Goal: Task Accomplishment & Management: Manage account settings

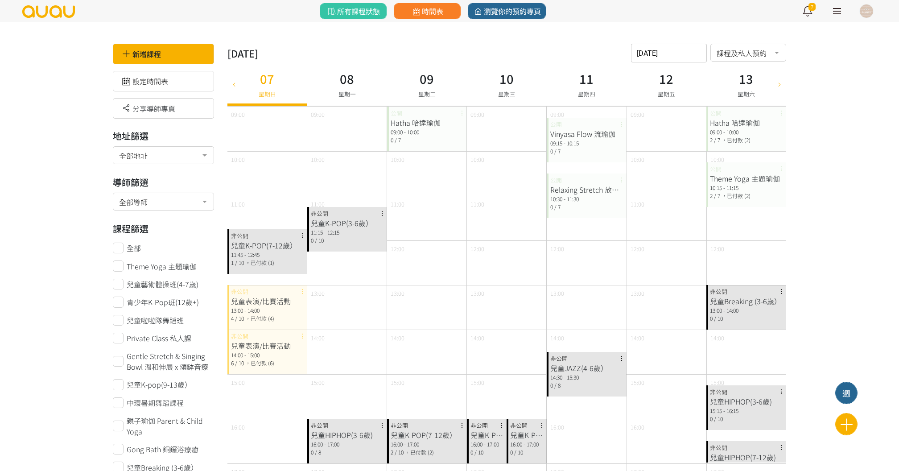
click at [420, 124] on div "Hatha 哈達瑜伽" at bounding box center [427, 122] width 73 height 11
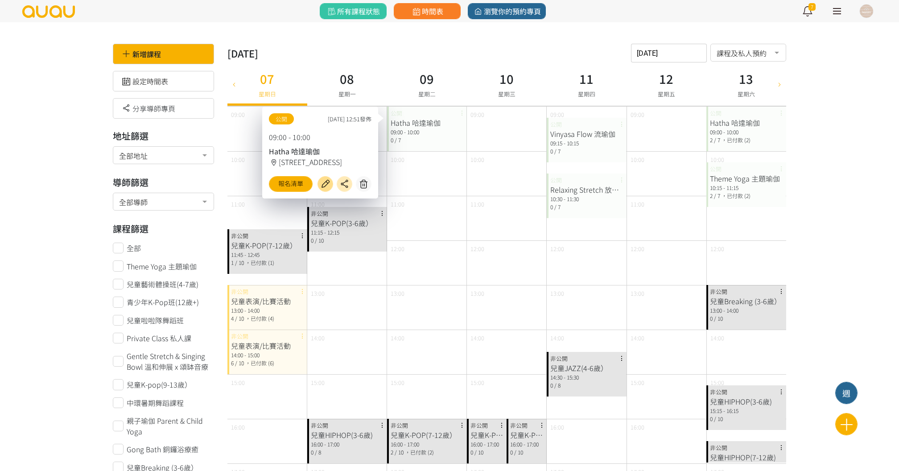
click at [324, 186] on icon at bounding box center [325, 184] width 14 height 10
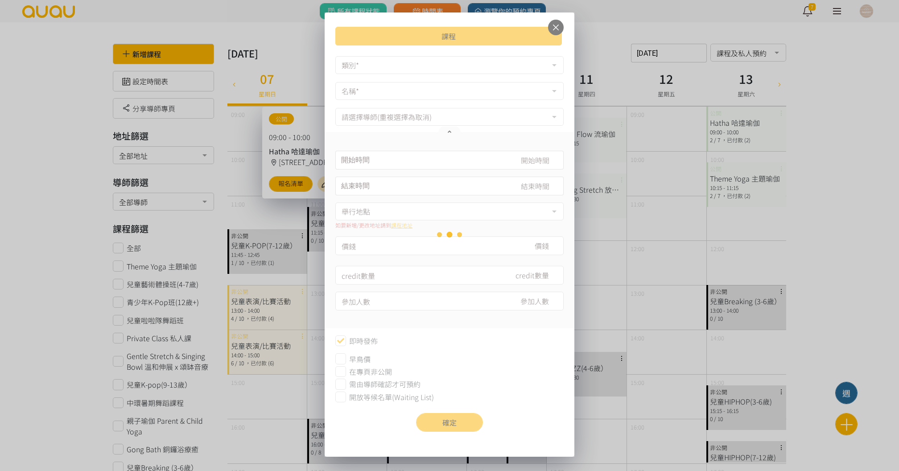
type input "2025-09-09, 09:00"
type input "2025-09-09, 10:00"
type input "180"
type input "7"
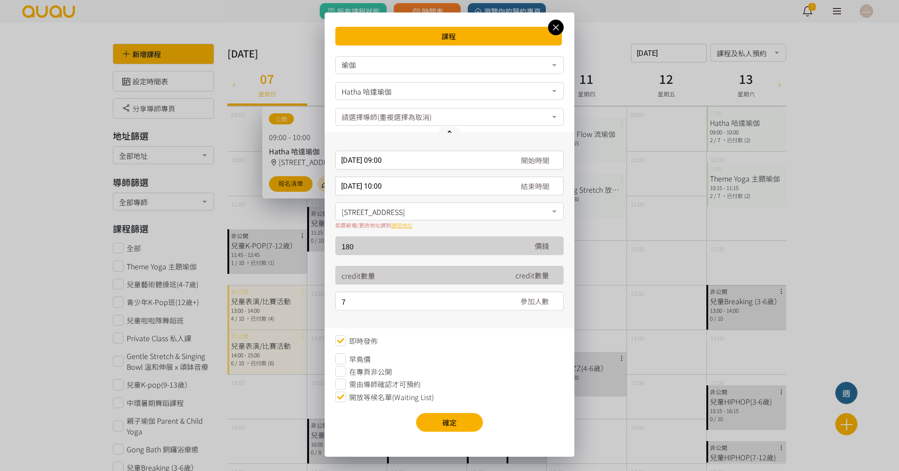
click at [407, 157] on input "2025-09-09, 09:00" at bounding box center [449, 160] width 228 height 19
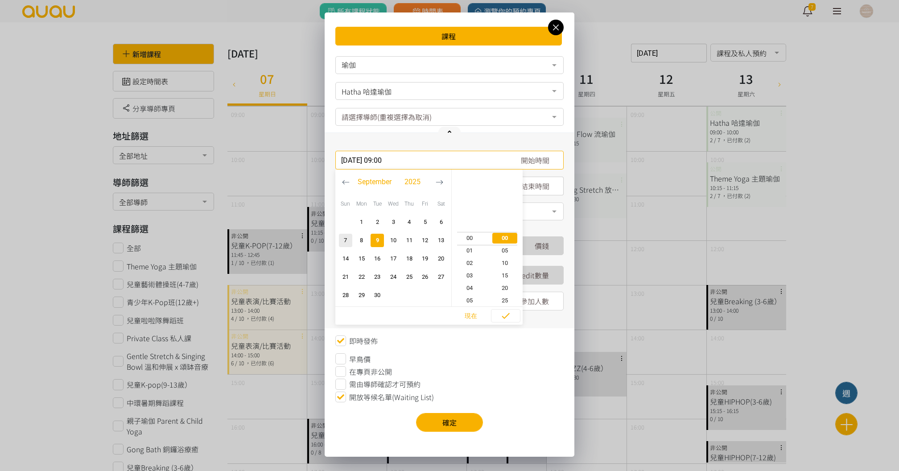
scroll to position [112, 0]
click at [507, 275] on span "15" at bounding box center [505, 275] width 36 height 9
type input "2025-09-09, 09:15"
type input "2025-09-09, 10:15"
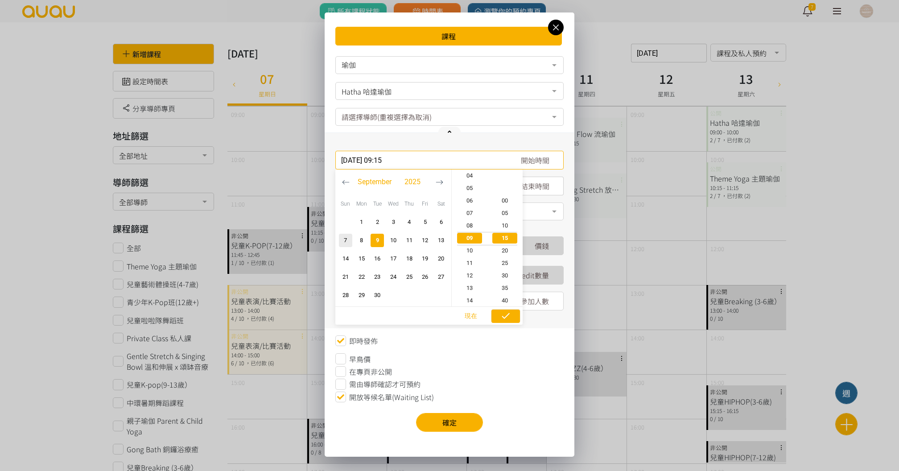
click at [507, 315] on icon "button" at bounding box center [506, 316] width 8 height 6
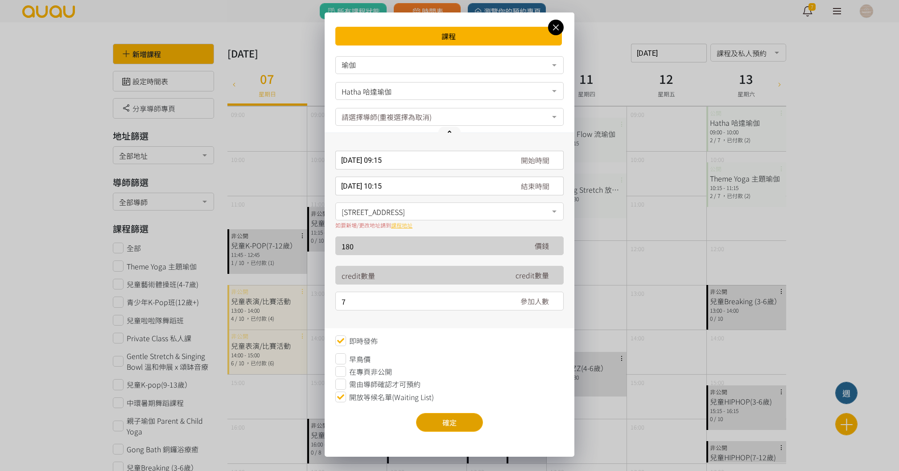
click at [436, 423] on button "確定" at bounding box center [449, 422] width 67 height 19
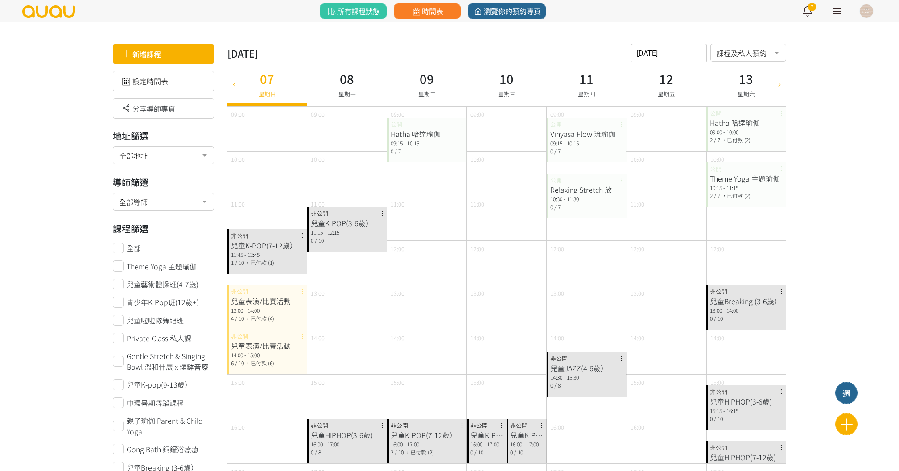
click at [158, 49] on div "新增課程" at bounding box center [163, 54] width 101 height 21
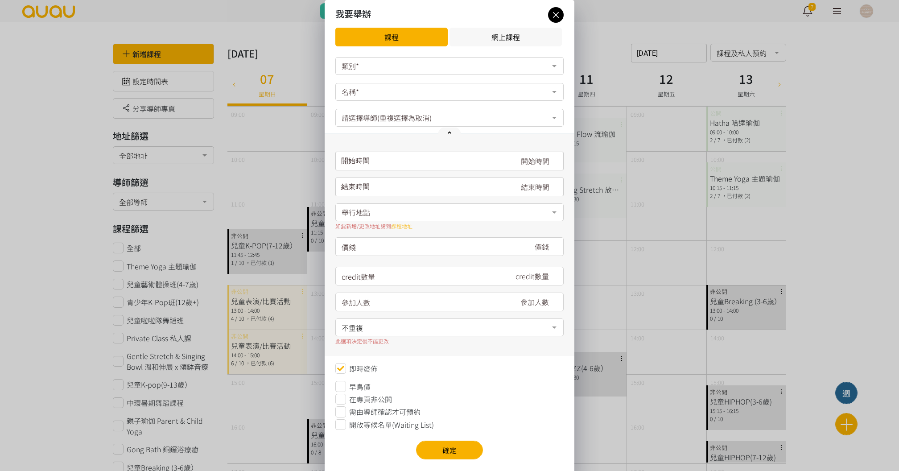
click at [404, 68] on div "類別*" at bounding box center [449, 66] width 228 height 18
click at [387, 81] on div "瑜伽" at bounding box center [449, 83] width 217 height 7
click at [387, 84] on div at bounding box center [449, 92] width 228 height 18
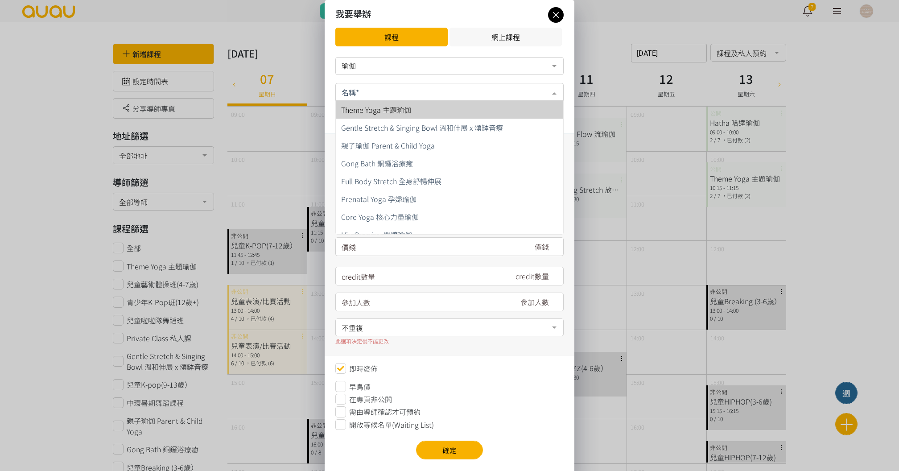
click at [383, 95] on input "text" at bounding box center [450, 91] width 216 height 11
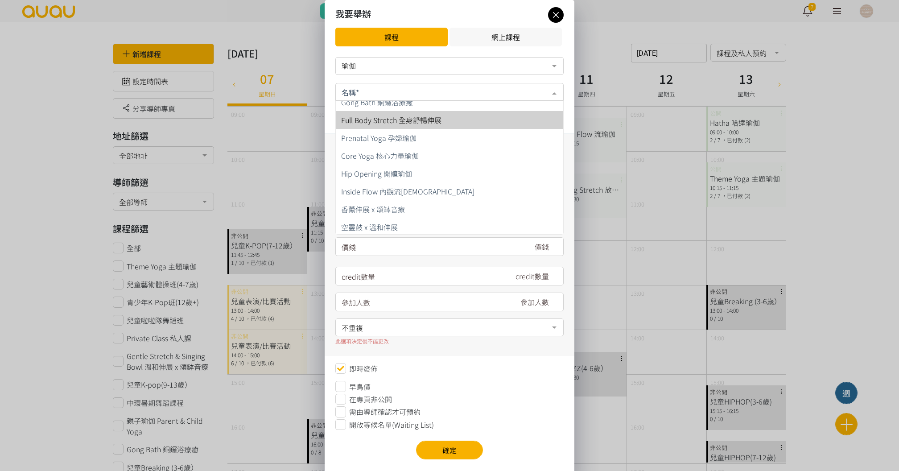
scroll to position [59, 0]
click at [421, 129] on span "Full Body Stretch 全身舒暢伸展" at bounding box center [449, 122] width 227 height 18
type input "180"
type input "7"
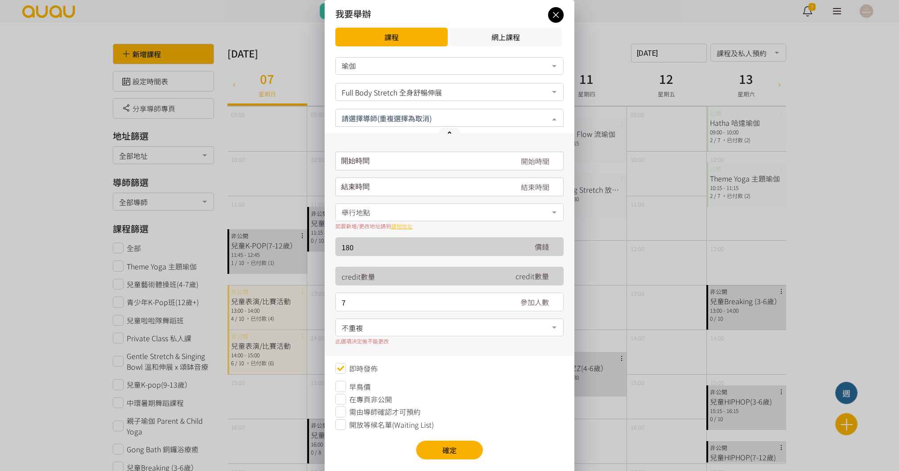
click at [404, 126] on div at bounding box center [449, 118] width 228 height 18
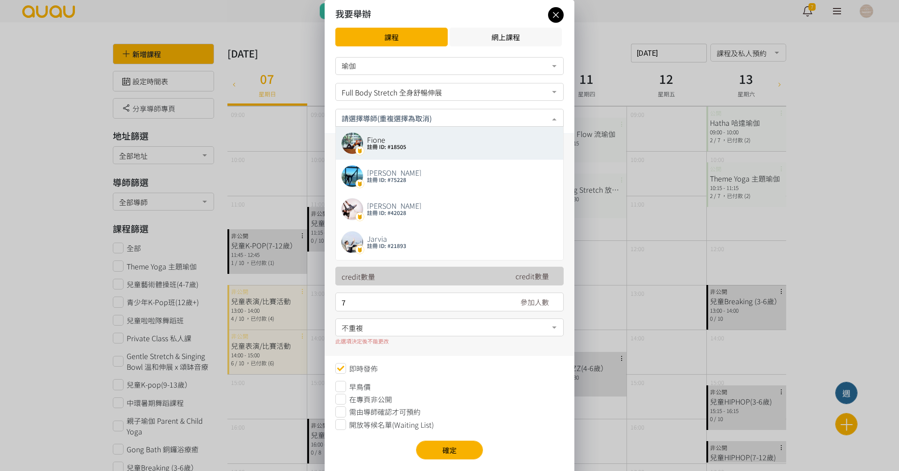
click at [407, 122] on input "text" at bounding box center [450, 116] width 216 height 11
click at [328, 136] on div "開始時間 September 2025 Sun Mon Tue Wed Thu Fri Sat 1 2 3 4 5 6 7 8 9 10 11 12 13 1…" at bounding box center [450, 245] width 250 height 222
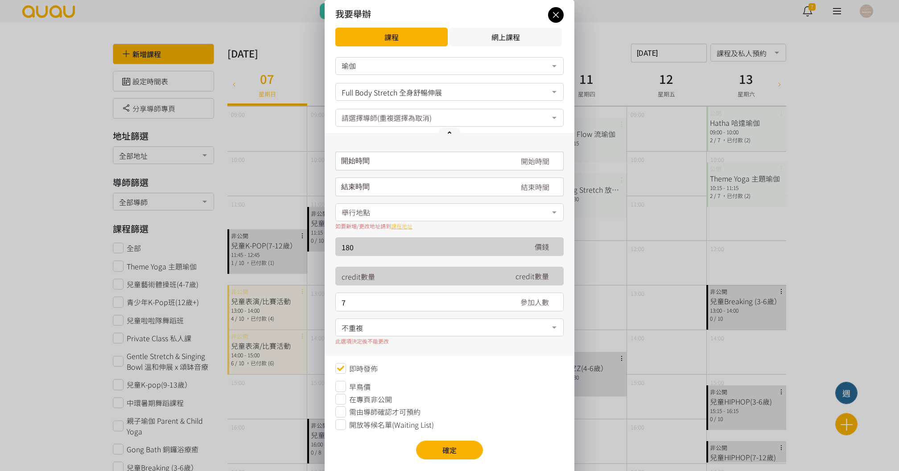
click at [352, 159] on label "開始時間" at bounding box center [351, 160] width 20 height 8
click at [0, 0] on input "2025-09-07" at bounding box center [0, 0] width 0 height 0
click at [408, 156] on input "請選擇時間表日期" at bounding box center [449, 161] width 228 height 19
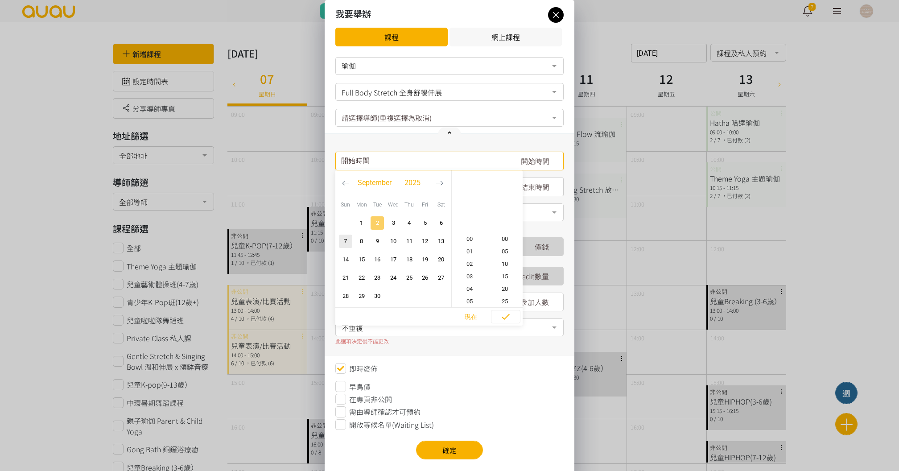
click at [377, 229] on span "button" at bounding box center [377, 222] width 13 height 13
type input "2025-09-02, 23:35"
type input "2025-09-02, 23:59"
type input "2025-09-02, 18:35"
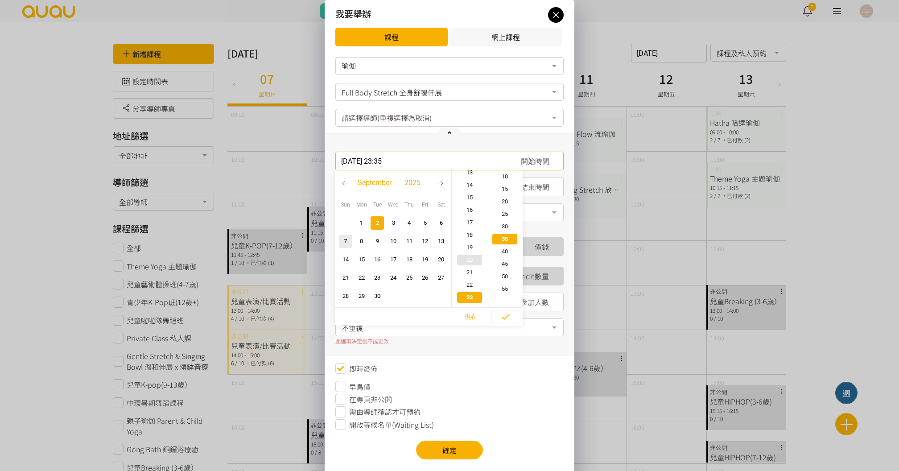
type input "2025-09-02, 19:35"
type input "2025-09-02, 15:35"
type input "2025-09-02, 16:35"
click at [473, 174] on span "10" at bounding box center [470, 176] width 36 height 9
type input "2025-09-02, 10:35"
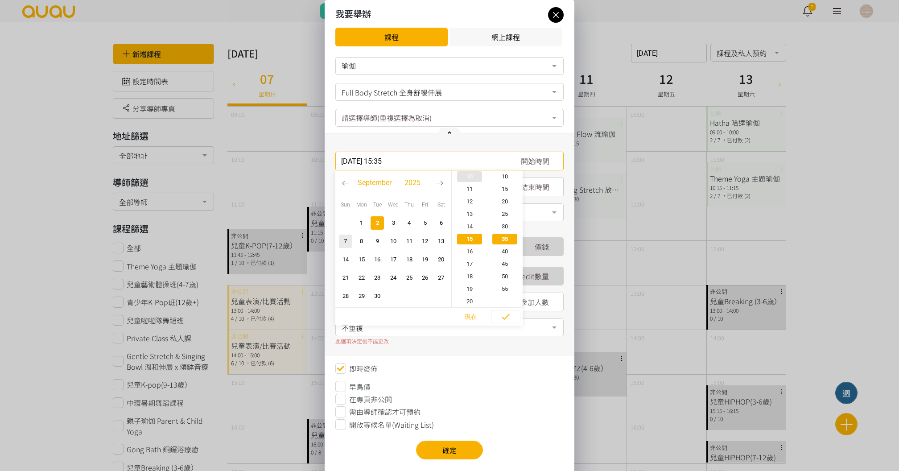
type input "2025-09-02, 11:35"
click at [500, 227] on span "30" at bounding box center [505, 226] width 36 height 9
type input "2025-09-02, 10:30"
type input "2025-09-02, 11:30"
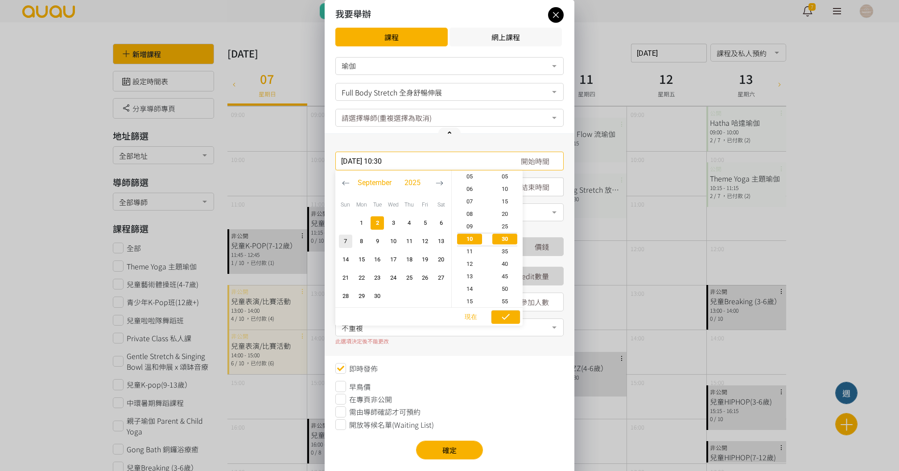
click at [510, 316] on icon "button" at bounding box center [505, 316] width 11 height 11
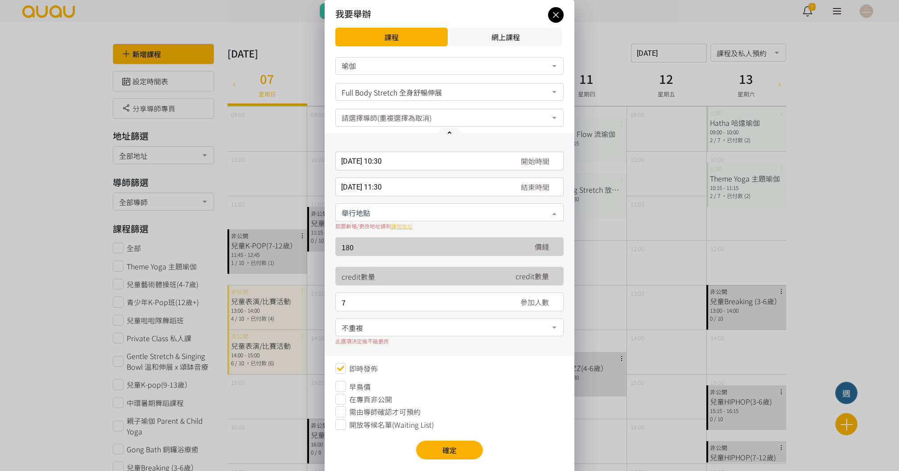
click at [386, 206] on div at bounding box center [449, 212] width 228 height 18
click at [383, 248] on span "香港, [STREET_ADDRESS]樓" at bounding box center [372, 248] width 63 height 11
click at [382, 331] on span "不重複" at bounding box center [450, 326] width 216 height 11
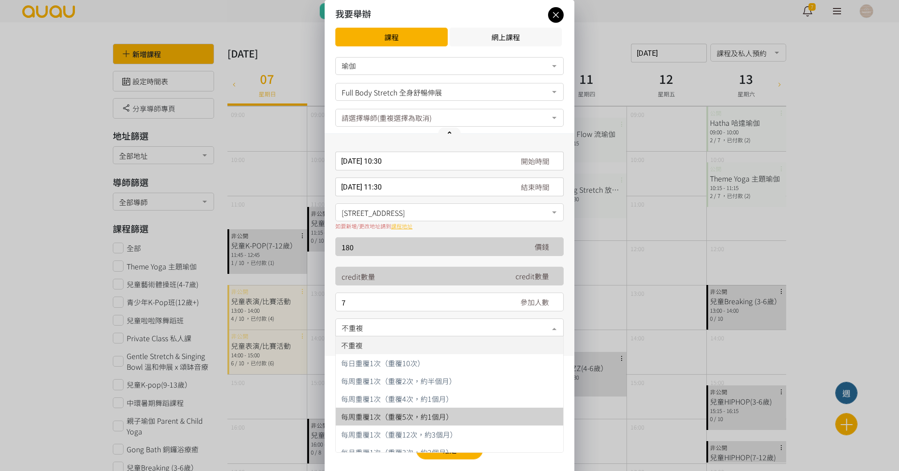
click at [404, 419] on span "每周重覆1次（重覆5次，約1個月）" at bounding box center [397, 416] width 112 height 11
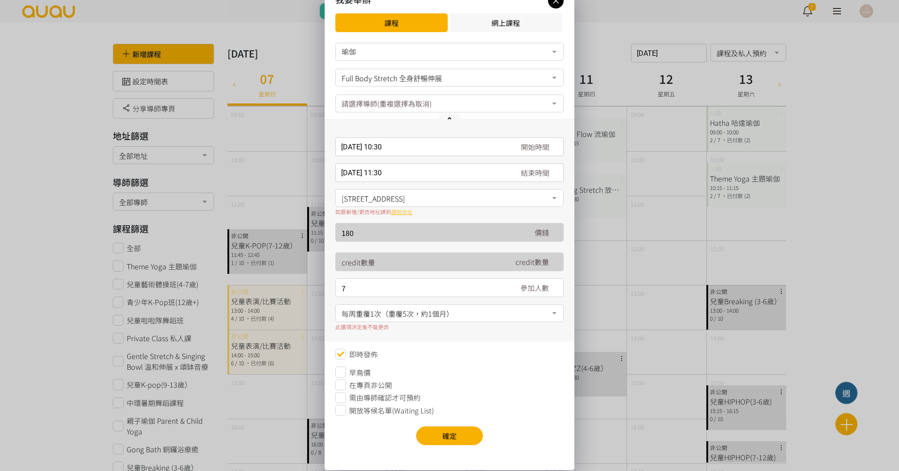
scroll to position [15, 0]
click at [400, 410] on span "開放等候名單(Waiting List)" at bounding box center [391, 410] width 85 height 11
click at [437, 434] on button "確定" at bounding box center [449, 435] width 67 height 19
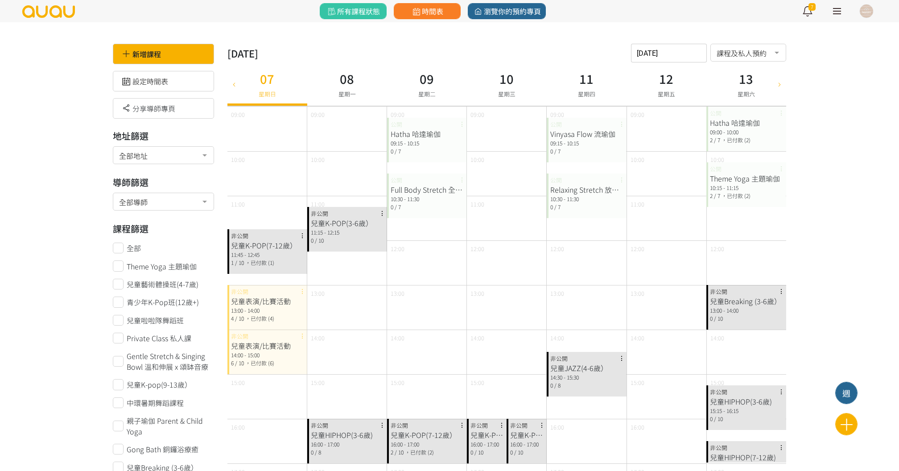
scroll to position [0, 0]
click at [280, 232] on div "兒童K-POP(7-12歲） 11:45 - 12:45 1 / 10 ，已付款 (1) 非公開" at bounding box center [267, 251] width 80 height 45
click at [416, 188] on div "Full Body Stretch 全身舒暢伸展" at bounding box center [427, 189] width 73 height 11
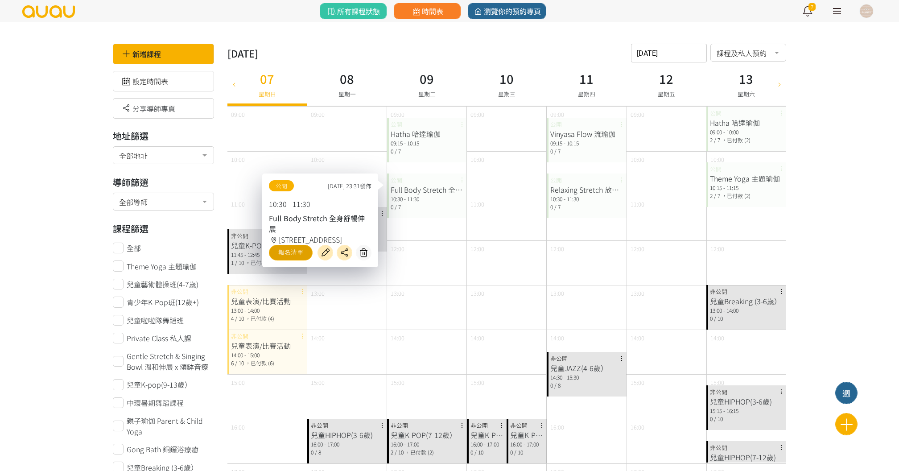
click at [305, 249] on link "報名清單" at bounding box center [291, 253] width 44 height 16
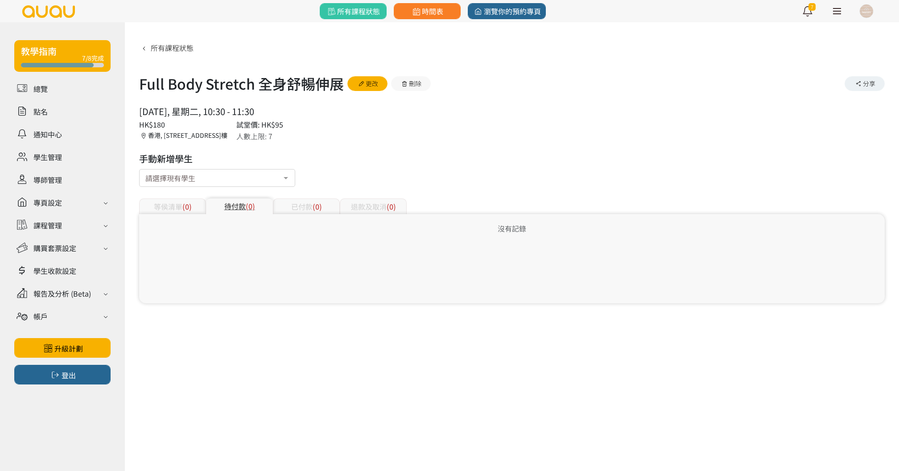
click at [295, 206] on div "已付款 (0)" at bounding box center [306, 206] width 67 height 16
click at [250, 207] on span "(0)" at bounding box center [250, 206] width 9 height 11
click at [229, 177] on div at bounding box center [217, 178] width 156 height 18
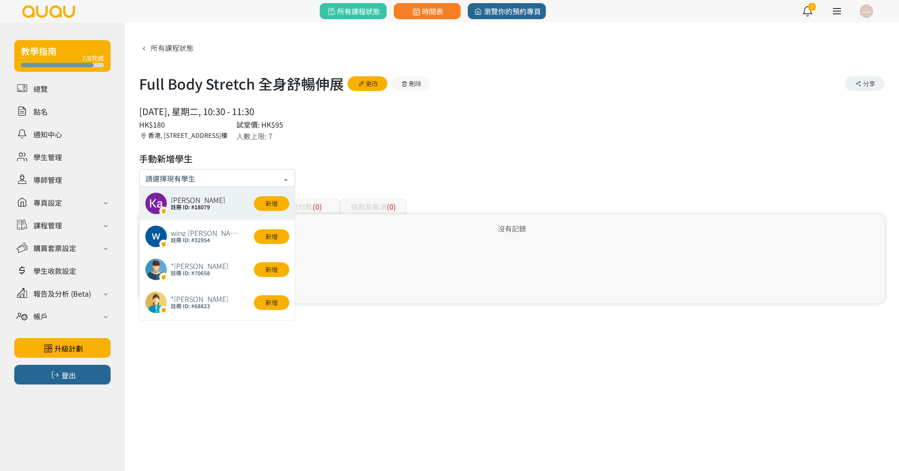
paste input "67286677 67676796"
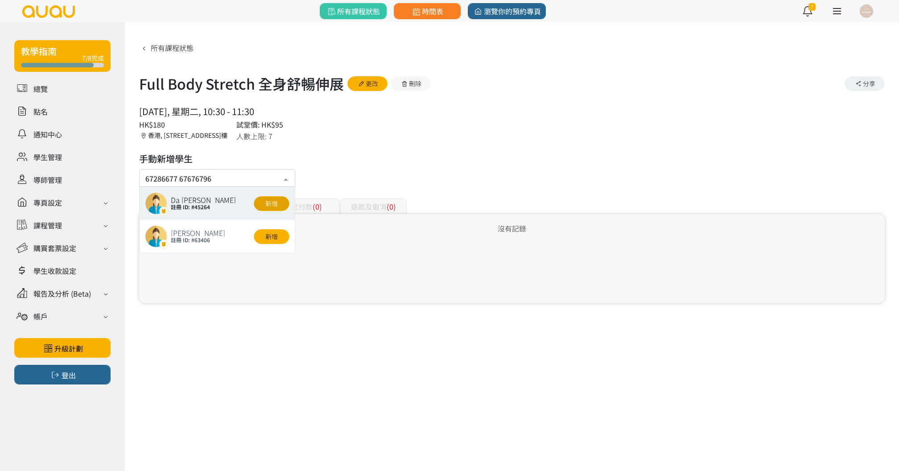
click at [272, 207] on button "新增" at bounding box center [272, 203] width 36 height 15
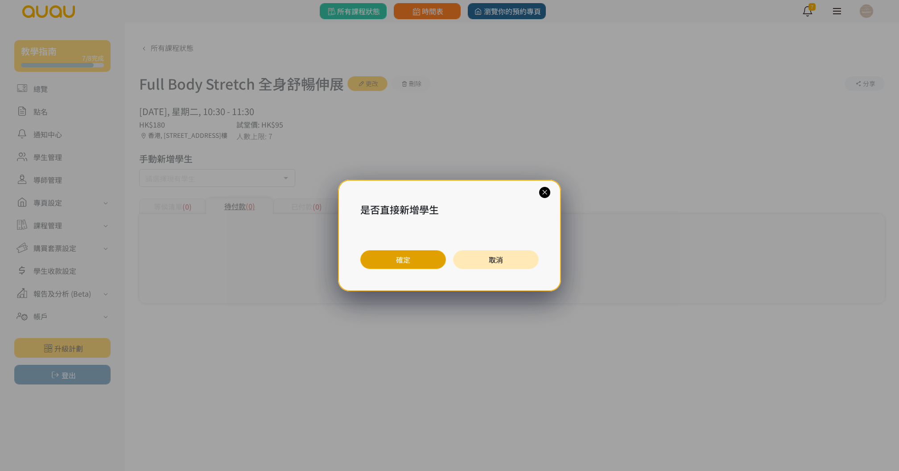
click at [395, 268] on button "確定" at bounding box center [403, 259] width 86 height 19
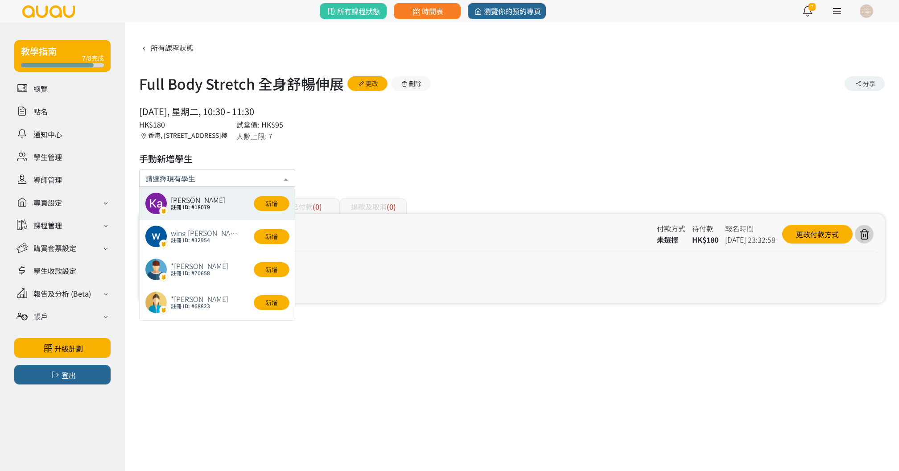
paste input "67286677 67676796"
type input "67286677 67676796"
paste input "67286677 67676796"
type input "67286677 67676796"
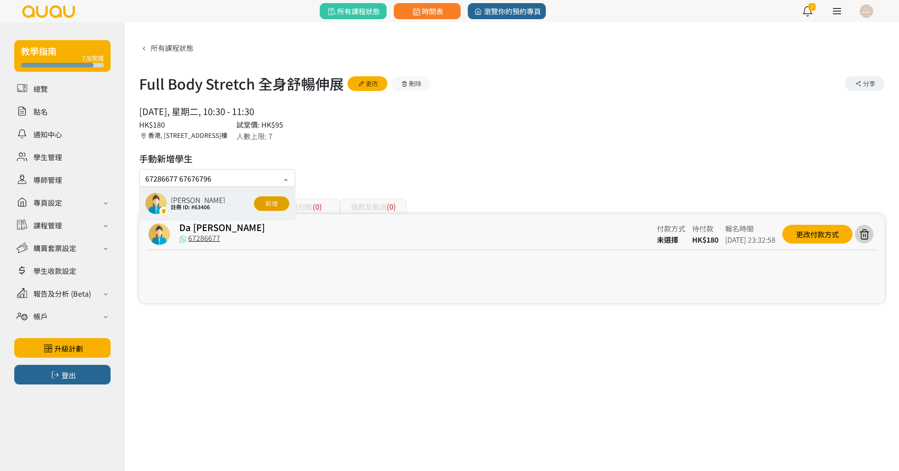
click at [273, 206] on button "新增" at bounding box center [272, 203] width 36 height 15
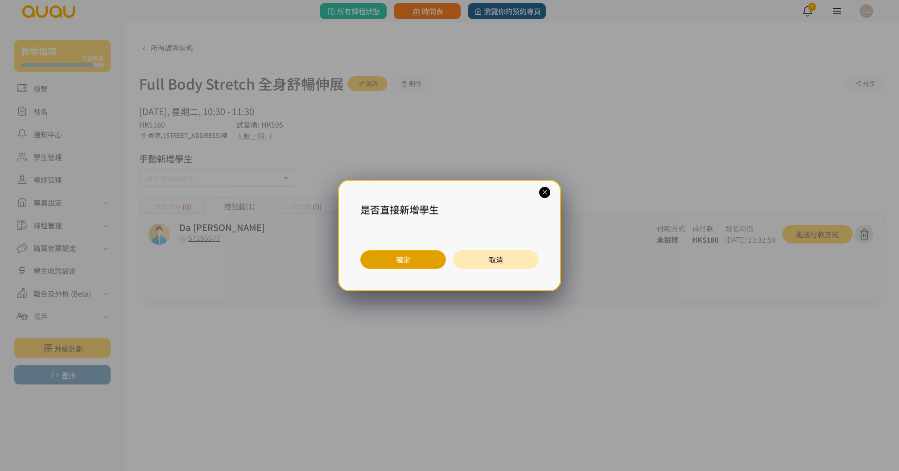
click at [409, 263] on button "確定" at bounding box center [403, 259] width 86 height 19
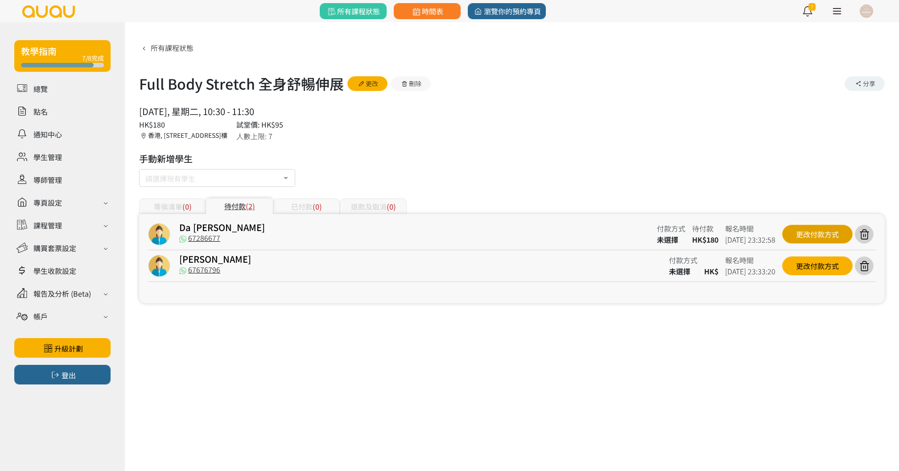
click at [803, 236] on div "更改付款方式" at bounding box center [817, 234] width 70 height 19
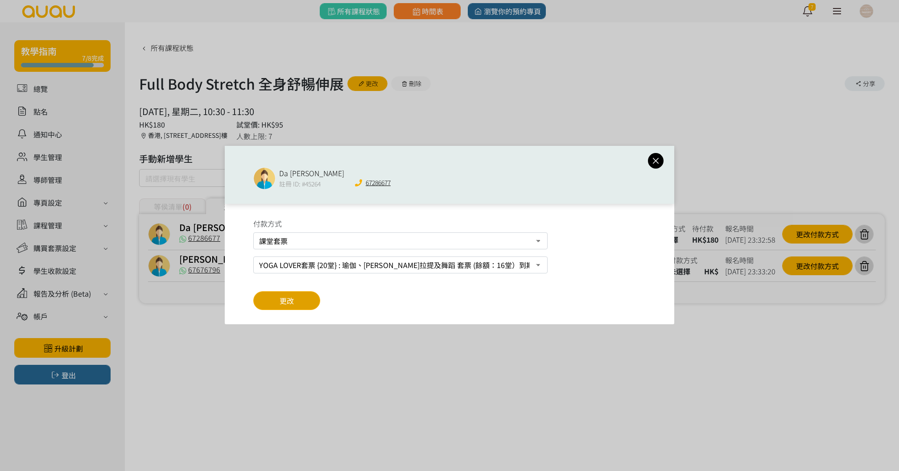
click at [314, 293] on button "更改" at bounding box center [286, 300] width 67 height 19
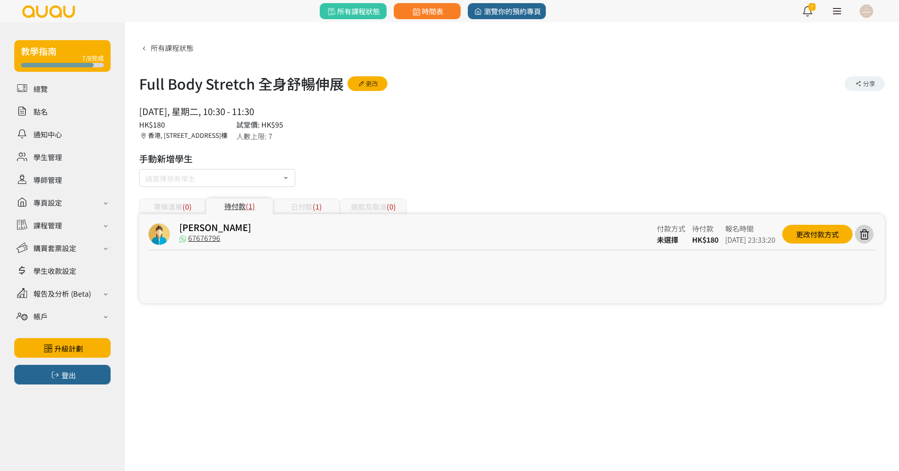
click at [803, 263] on div "[PERSON_NAME] 67676796 付款方式 未選擇 待付款 HK$180 報名時間 [DATE] 23:33:20 更改付款方式" at bounding box center [512, 258] width 746 height 89
click at [798, 236] on div "更改付款方式" at bounding box center [817, 234] width 70 height 19
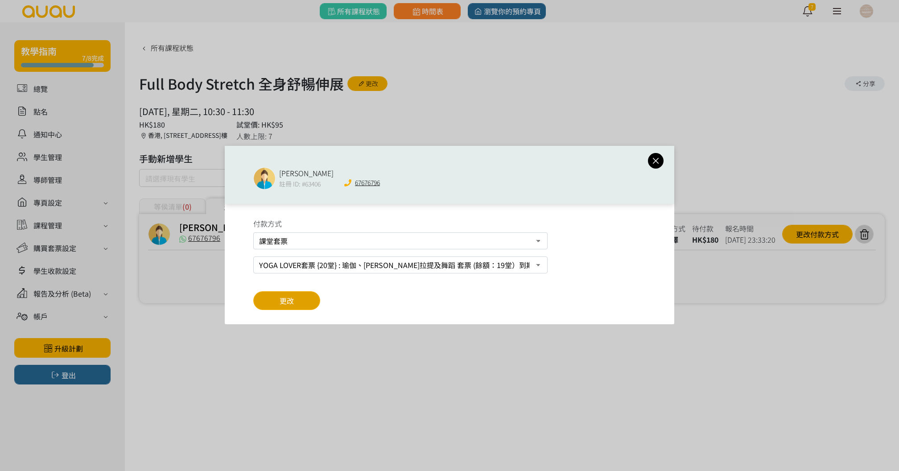
click at [315, 298] on button "更改" at bounding box center [286, 300] width 67 height 19
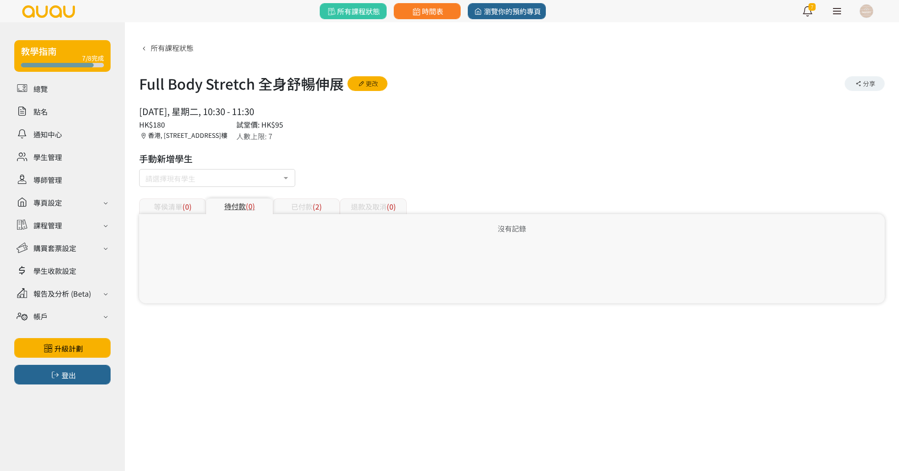
copy div "Full Body Stretch 全身舒暢伸展 更改 分享 [DATE], 星期二, 10:30 - 11:30"
drag, startPoint x: 140, startPoint y: 84, endPoint x: 275, endPoint y: 116, distance: 139.2
click at [275, 116] on div "所有課程狀態 Full Body Stretch 全身舒暢伸展 更改 分享 [DATE], 星期二, 10:30 - 11:30 人數上限: 7 HK$180…" at bounding box center [512, 171] width 746 height 263
